Goal: Find specific page/section

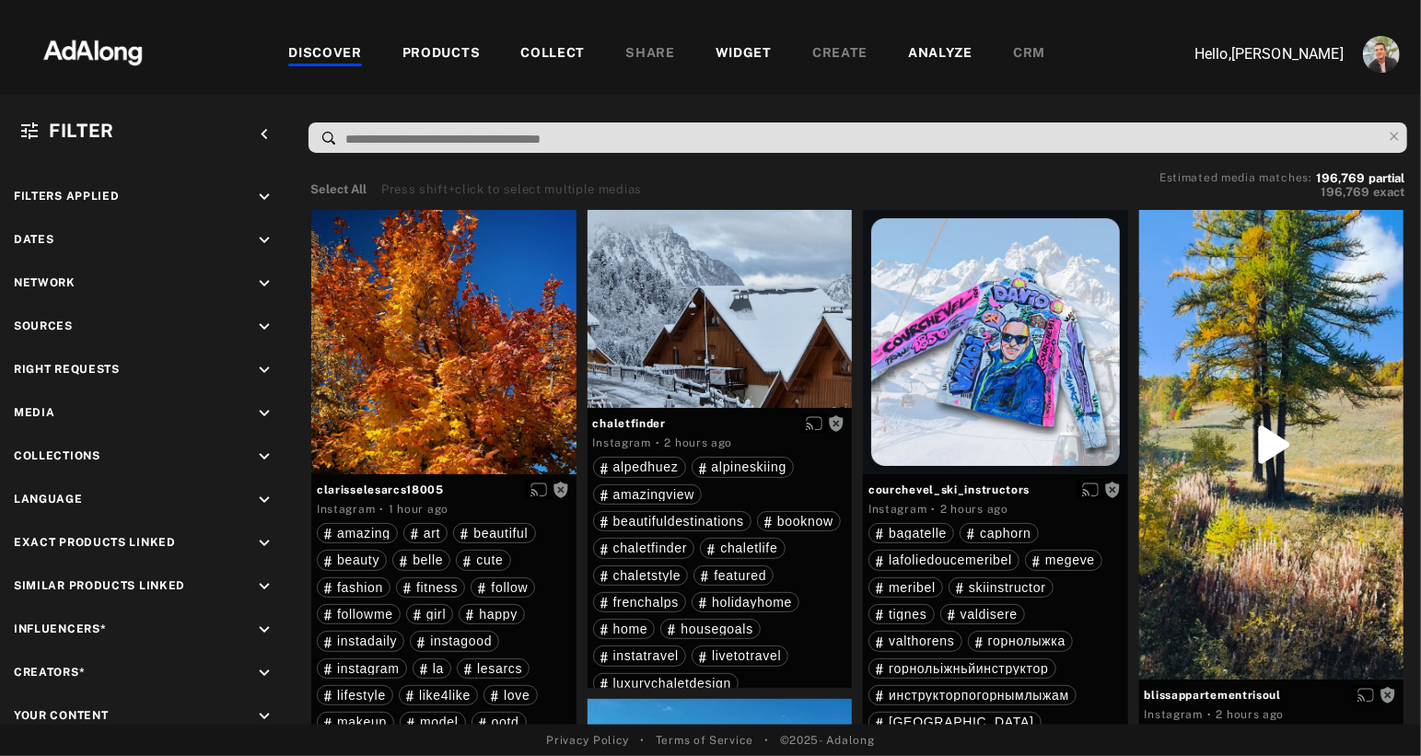
click at [439, 46] on div "PRODUCTS" at bounding box center [442, 54] width 78 height 22
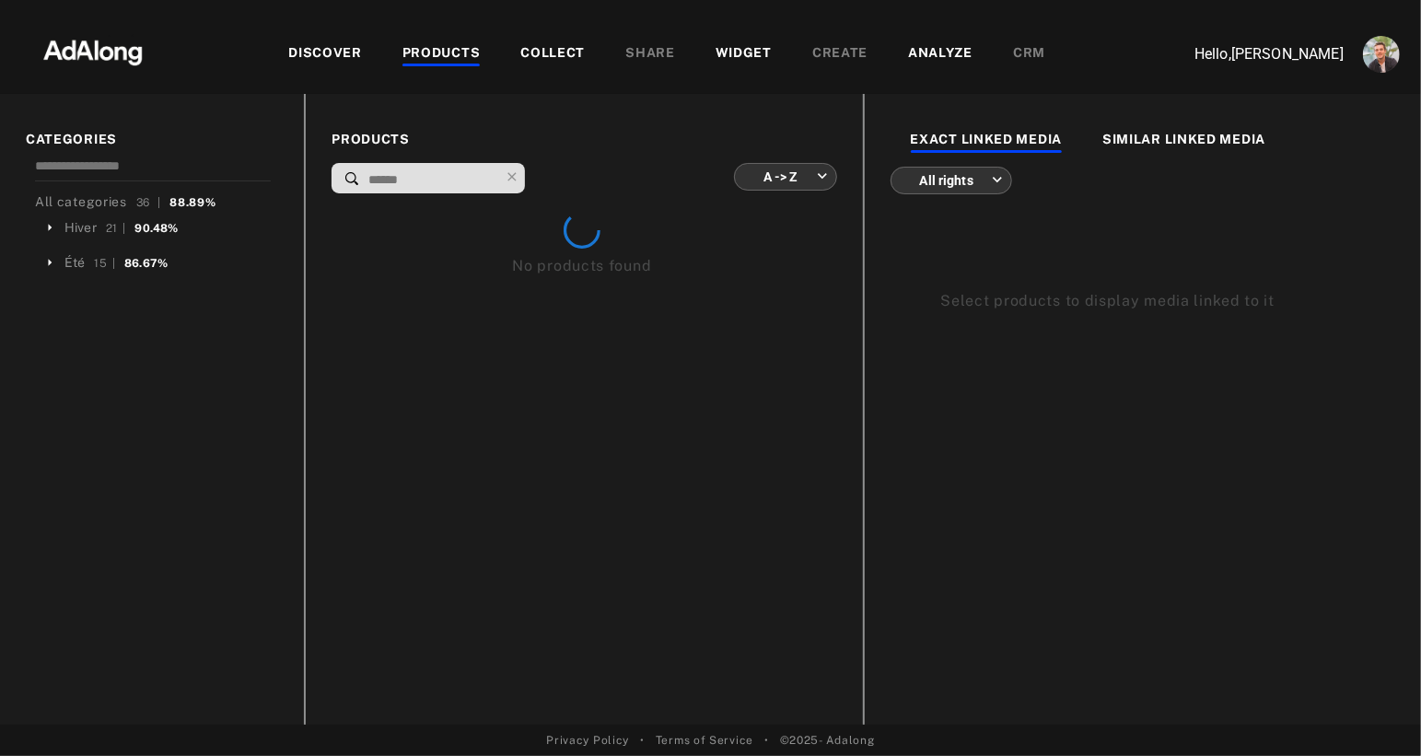
click at [79, 62] on img at bounding box center [93, 50] width 162 height 55
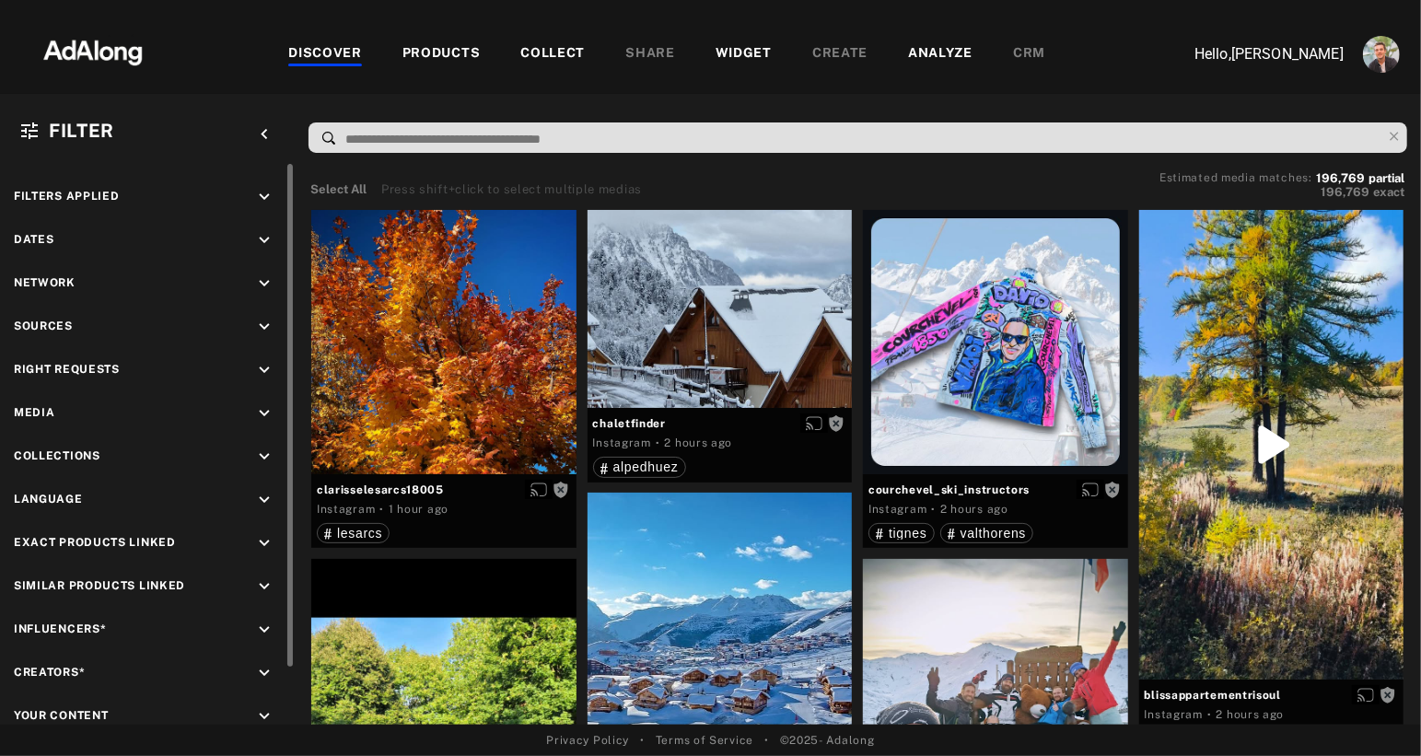
click at [270, 373] on icon "keyboard_arrow_down" at bounding box center [264, 370] width 20 height 20
click at [50, 412] on div "Agreed" at bounding box center [164, 413] width 234 height 19
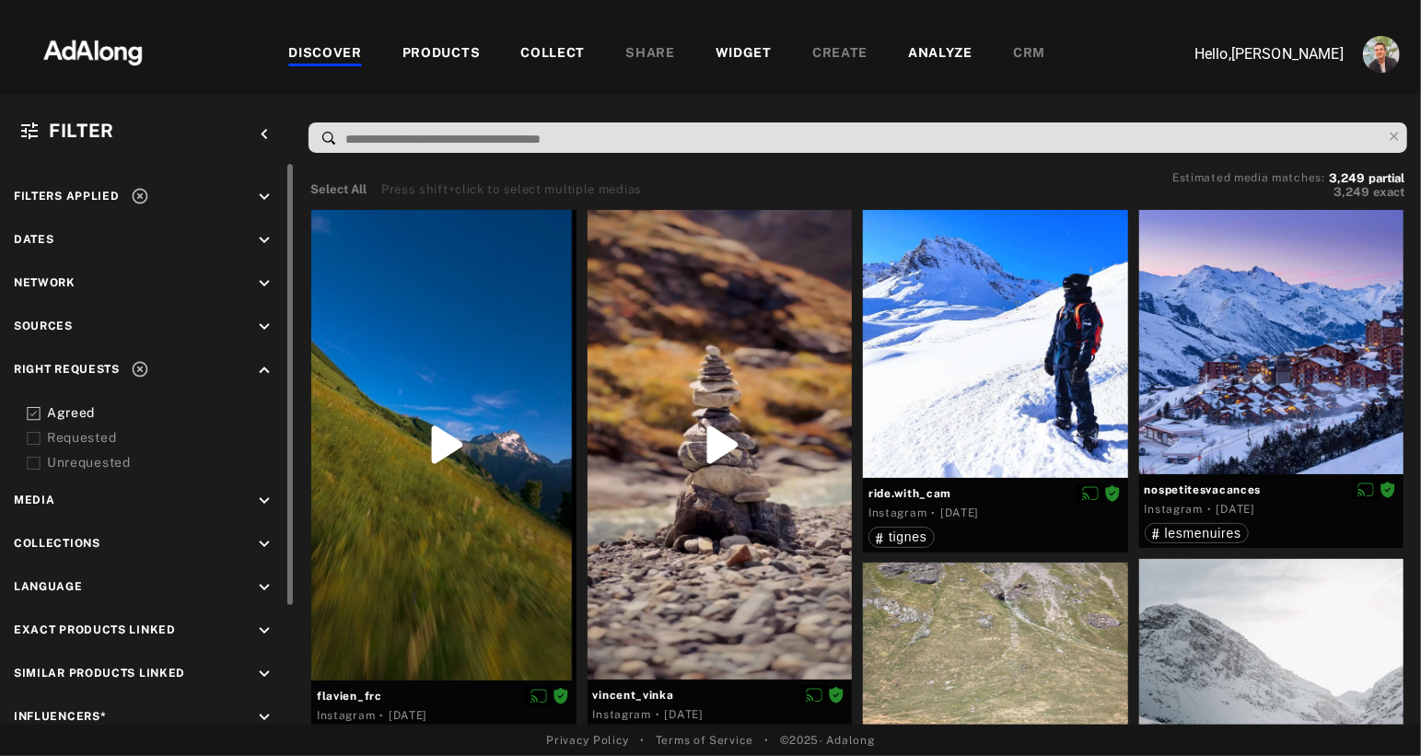
click at [453, 52] on div "PRODUCTS" at bounding box center [442, 54] width 78 height 22
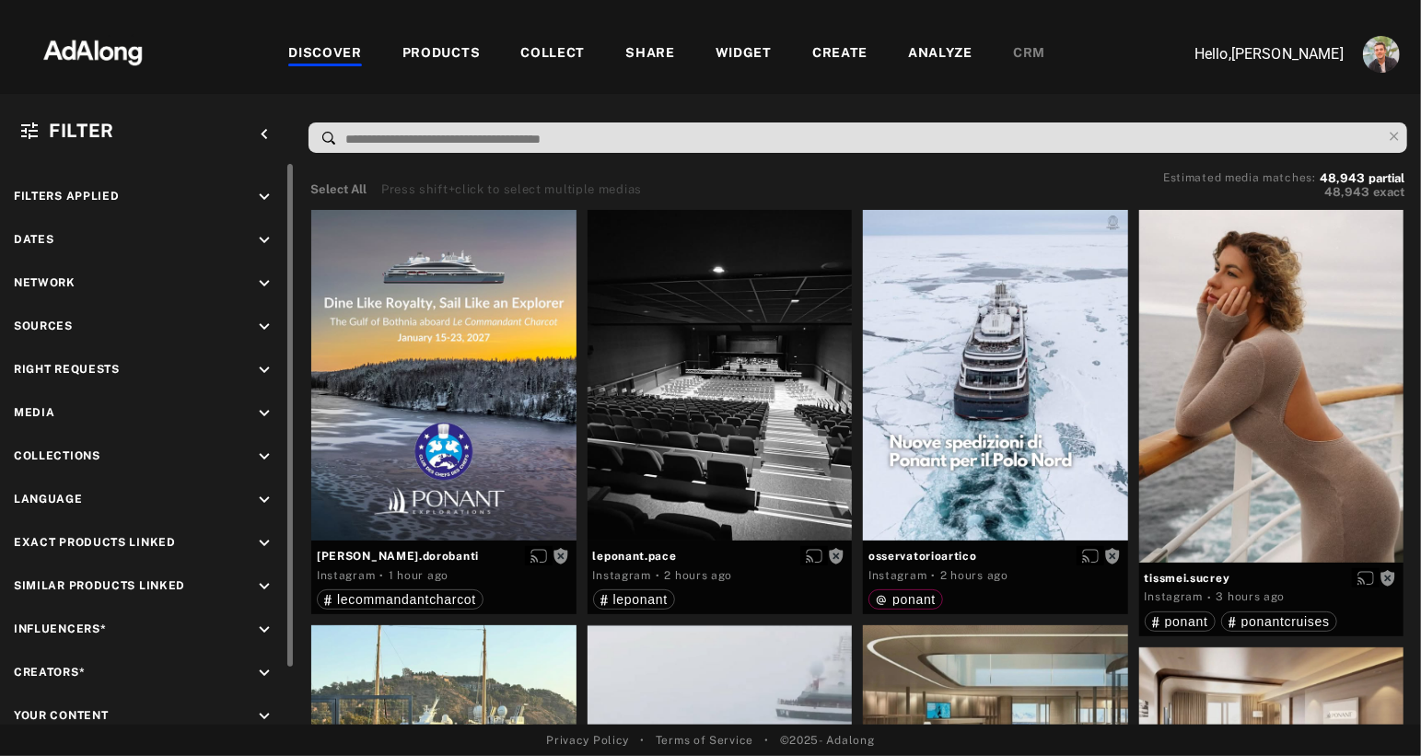
click at [252, 365] on div "Right Requests keyboard_arrow_down" at bounding box center [147, 372] width 267 height 25
drag, startPoint x: 60, startPoint y: 362, endPoint x: 237, endPoint y: 362, distance: 176.9
click at [62, 363] on span "Right Requests" at bounding box center [67, 369] width 106 height 13
click at [263, 367] on icon "keyboard_arrow_down" at bounding box center [264, 370] width 20 height 20
click at [70, 404] on div "Agreed" at bounding box center [164, 413] width 234 height 19
